Goal: Information Seeking & Learning: Learn about a topic

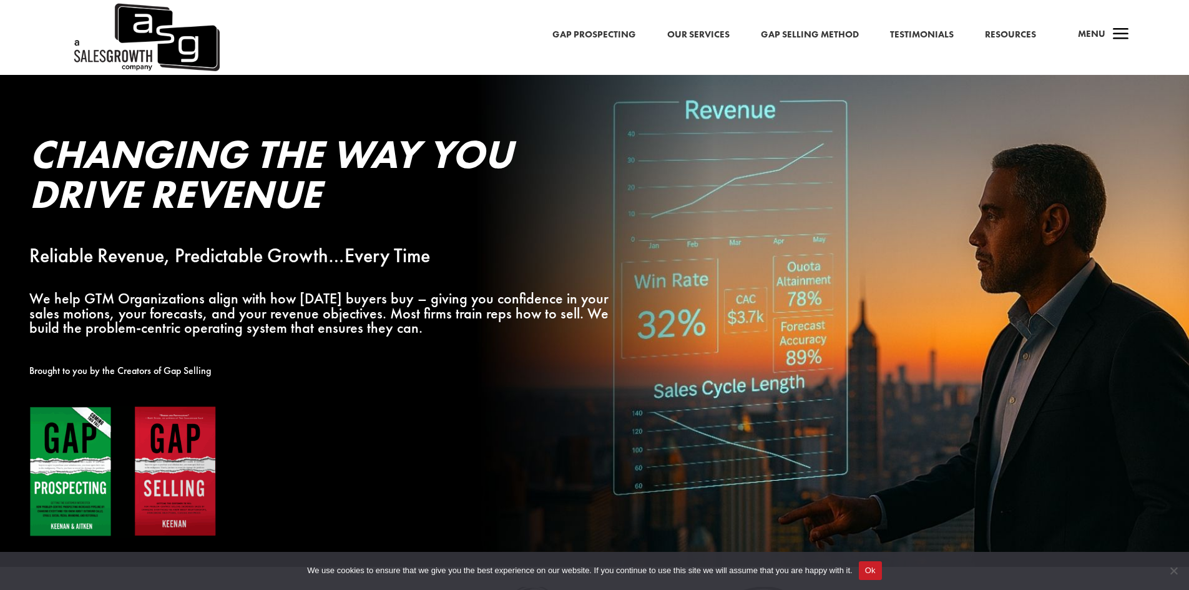
click at [826, 36] on link "Gap Selling Method" at bounding box center [810, 35] width 98 height 16
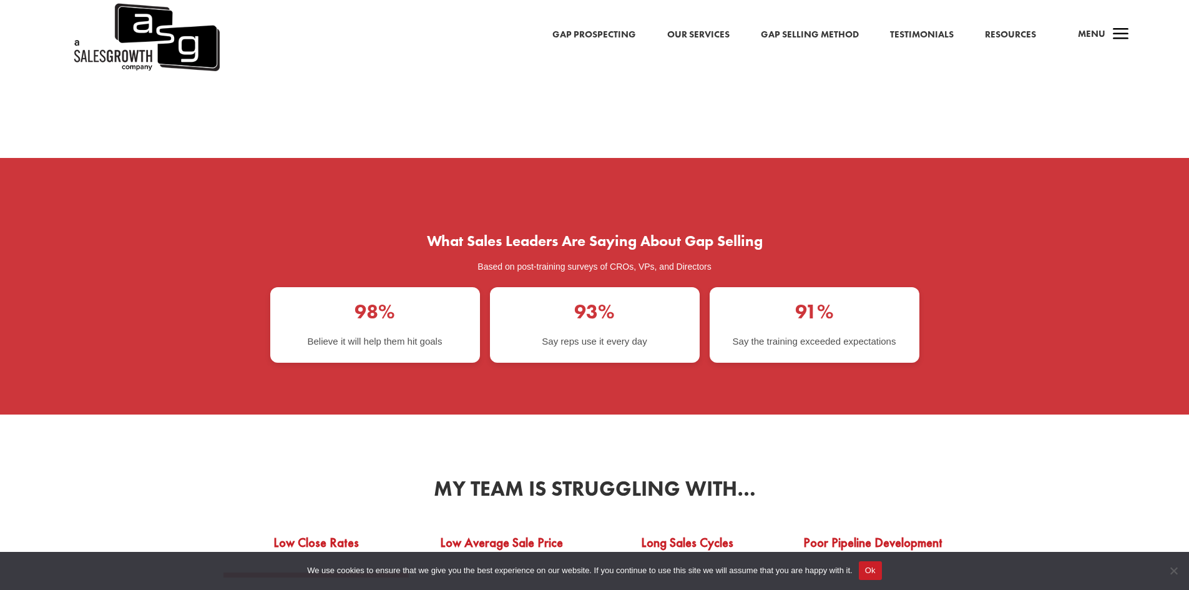
scroll to position [1964, 0]
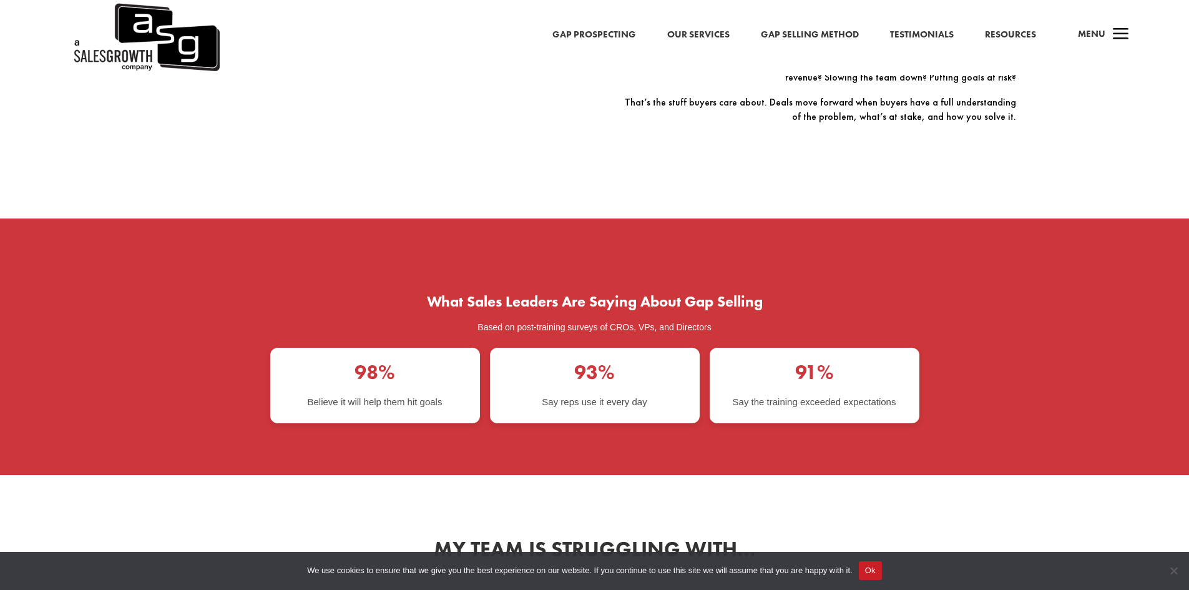
click at [1005, 35] on link "Resources" at bounding box center [1010, 35] width 51 height 16
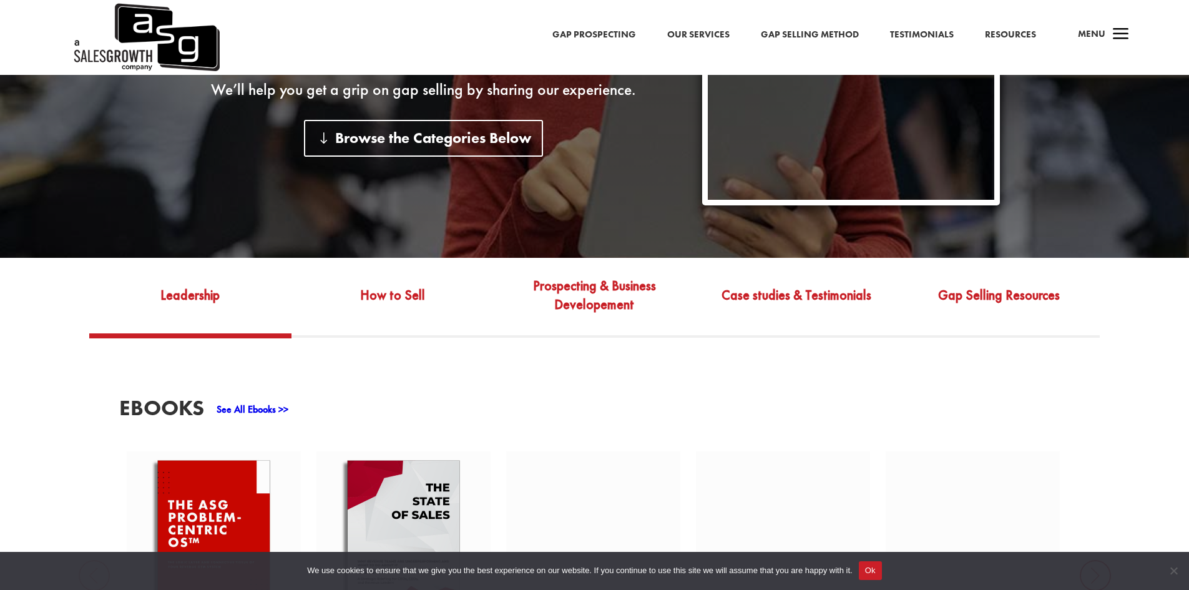
scroll to position [336, 0]
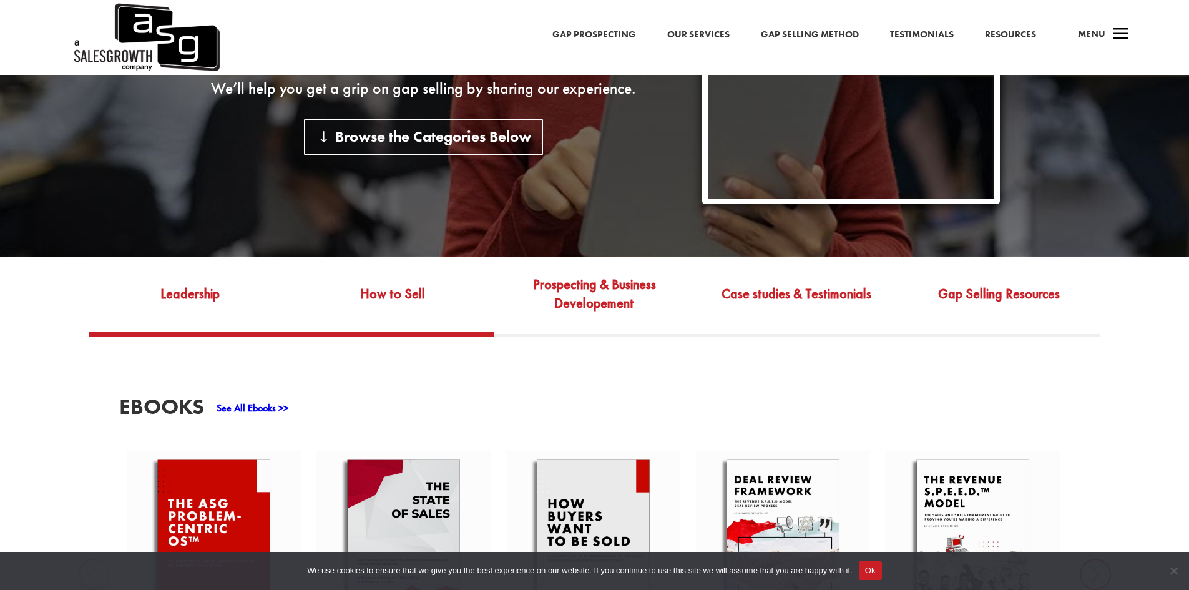
click at [392, 293] on link "How to Sell" at bounding box center [392, 302] width 202 height 59
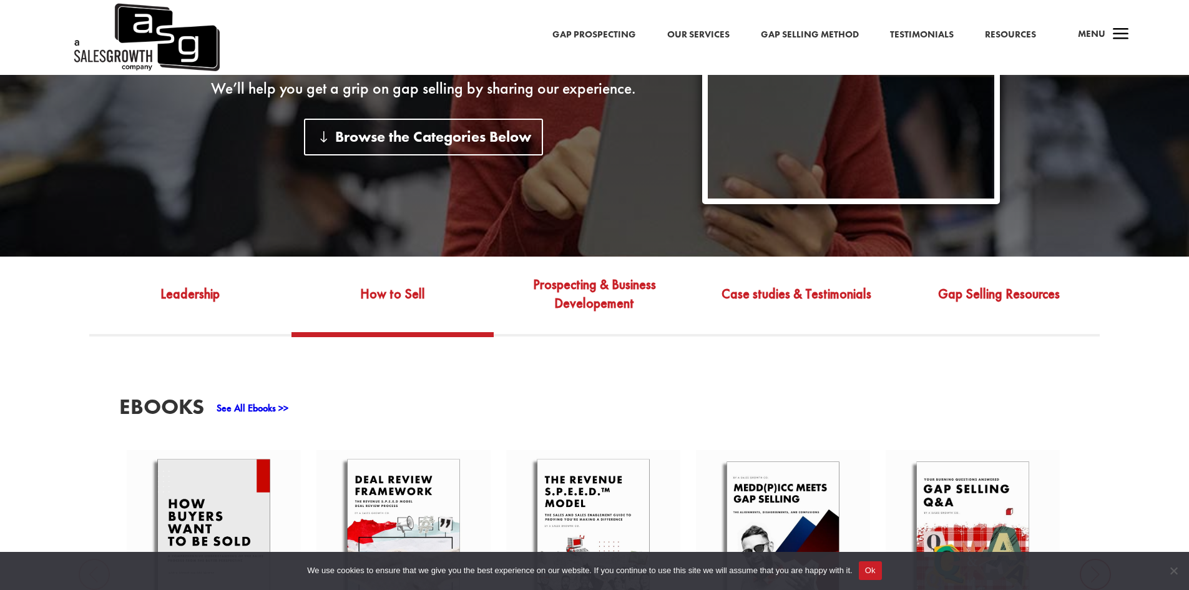
click at [688, 37] on link "Our Services" at bounding box center [698, 35] width 62 height 16
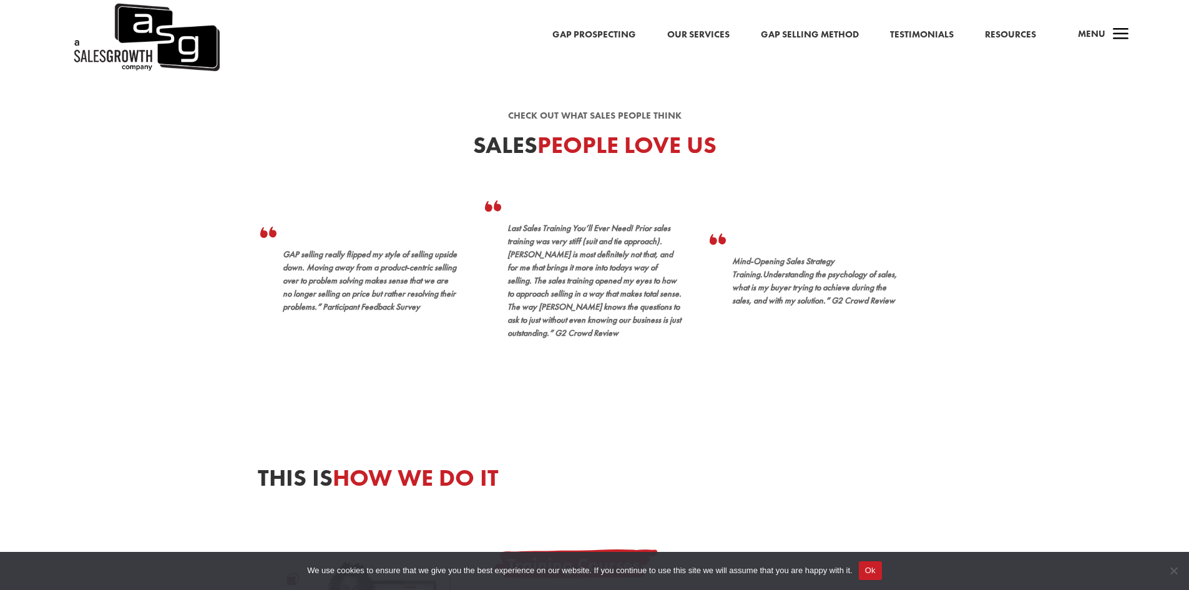
scroll to position [125, 0]
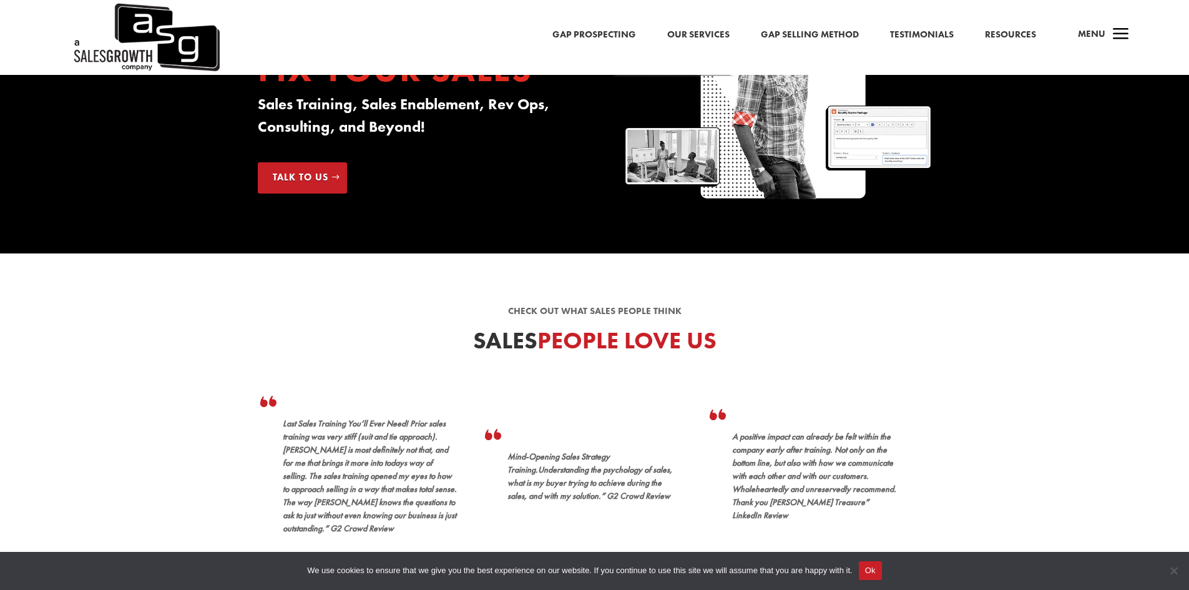
click at [601, 38] on link "Gap Prospecting" at bounding box center [594, 35] width 84 height 16
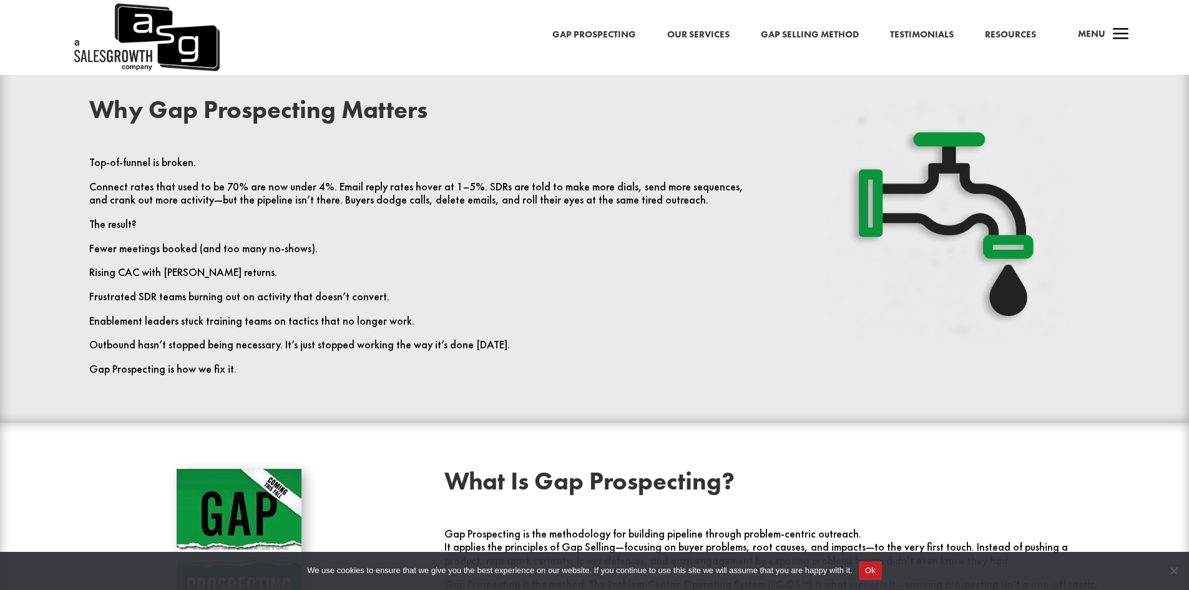
scroll to position [562, 0]
